Goal: Information Seeking & Learning: Learn about a topic

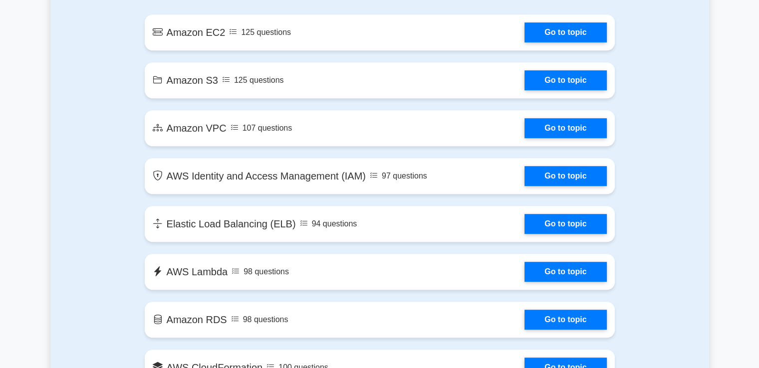
scroll to position [455, 0]
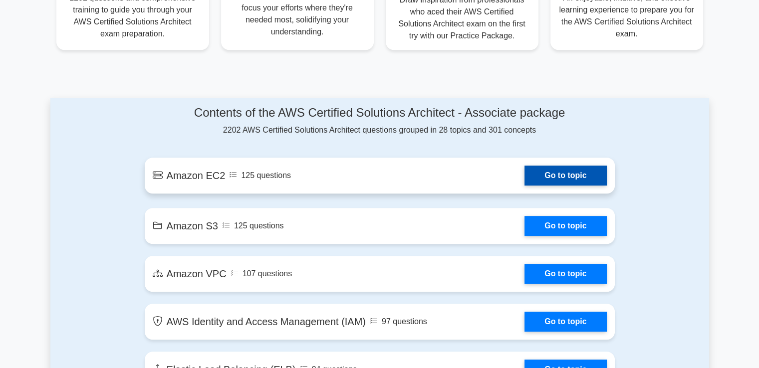
click at [557, 172] on link "Go to topic" at bounding box center [566, 176] width 82 height 20
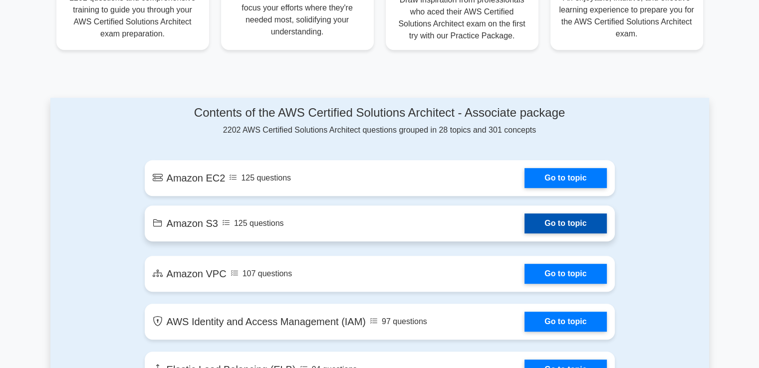
click at [583, 228] on link "Go to topic" at bounding box center [566, 224] width 82 height 20
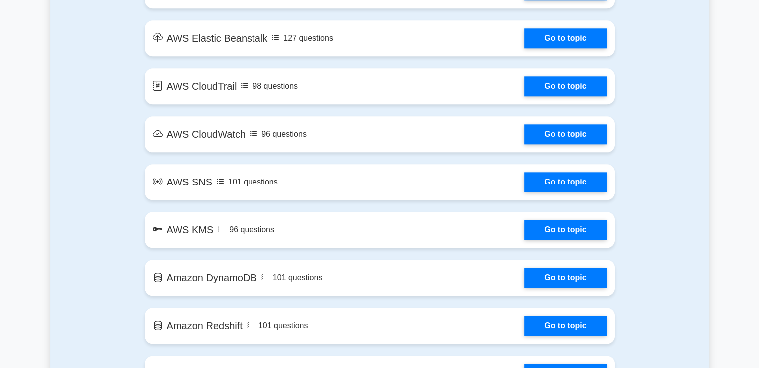
scroll to position [1078, 0]
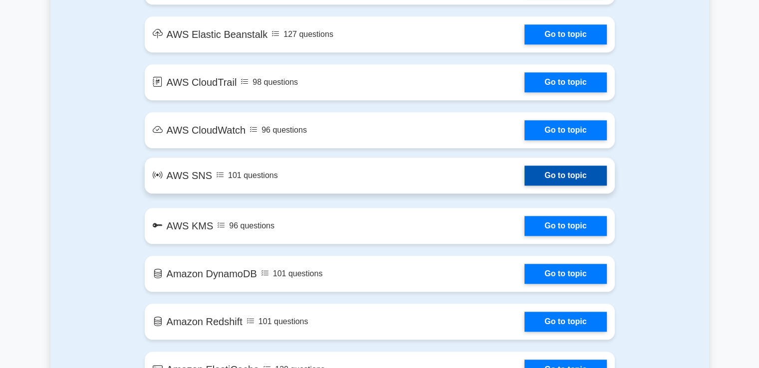
click at [581, 176] on link "Go to topic" at bounding box center [566, 176] width 82 height 20
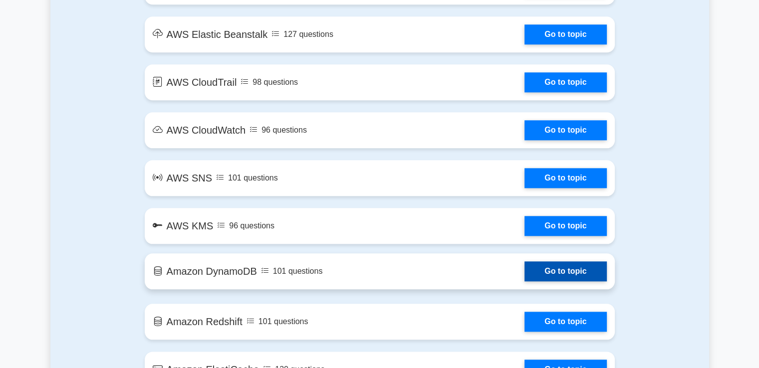
click at [579, 270] on link "Go to topic" at bounding box center [566, 272] width 82 height 20
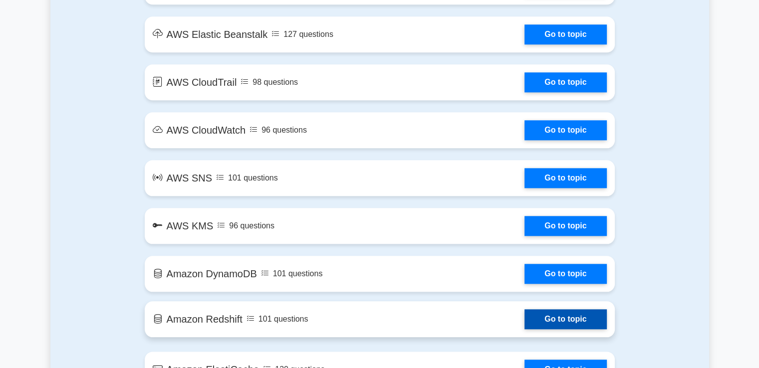
click at [571, 319] on link "Go to topic" at bounding box center [566, 319] width 82 height 20
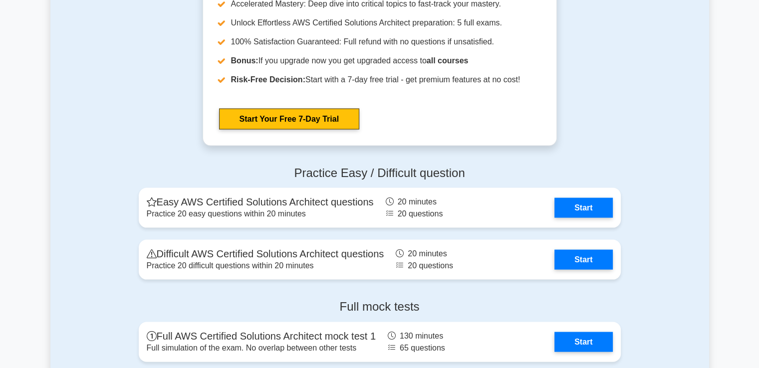
scroll to position [2042, 0]
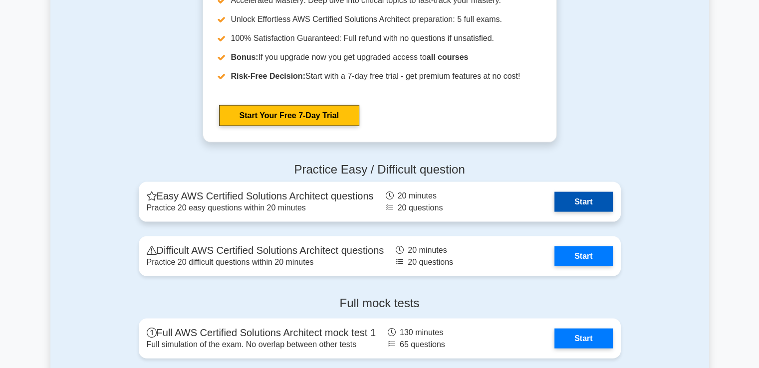
click at [583, 199] on link "Start" at bounding box center [584, 202] width 58 height 20
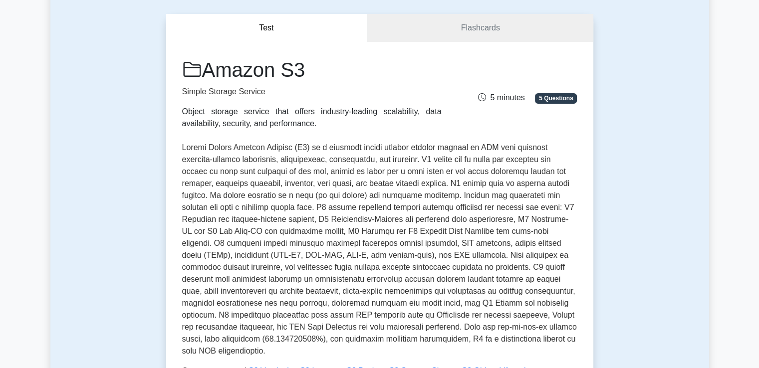
scroll to position [100, 0]
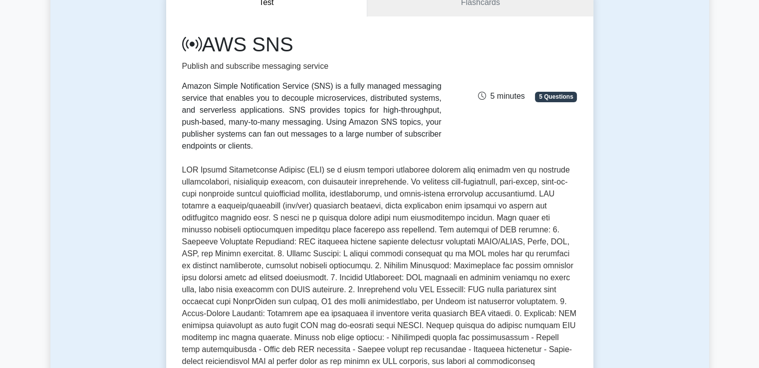
scroll to position [126, 0]
